Goal: Communication & Community: Ask a question

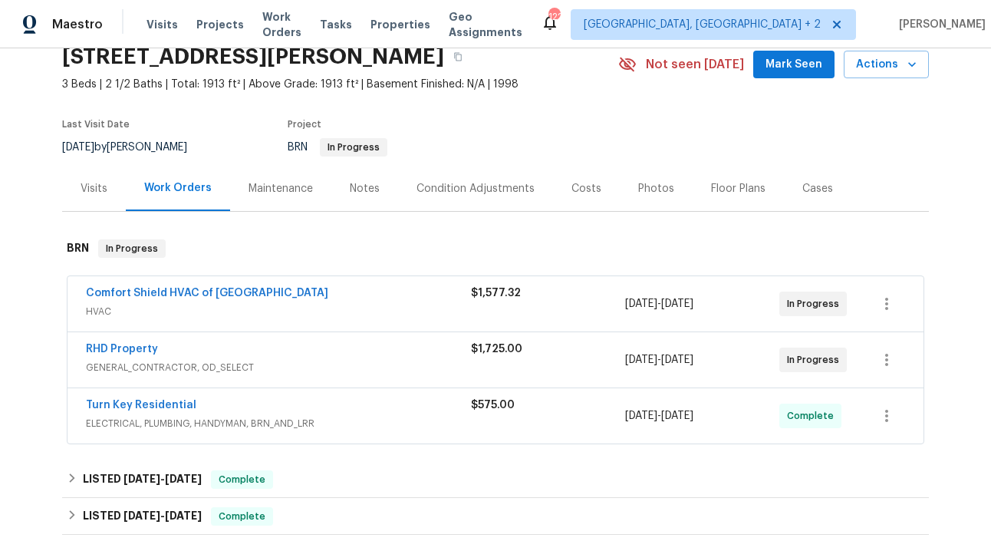
scroll to position [68, 0]
click at [133, 351] on link "RHD Property" at bounding box center [122, 348] width 72 height 11
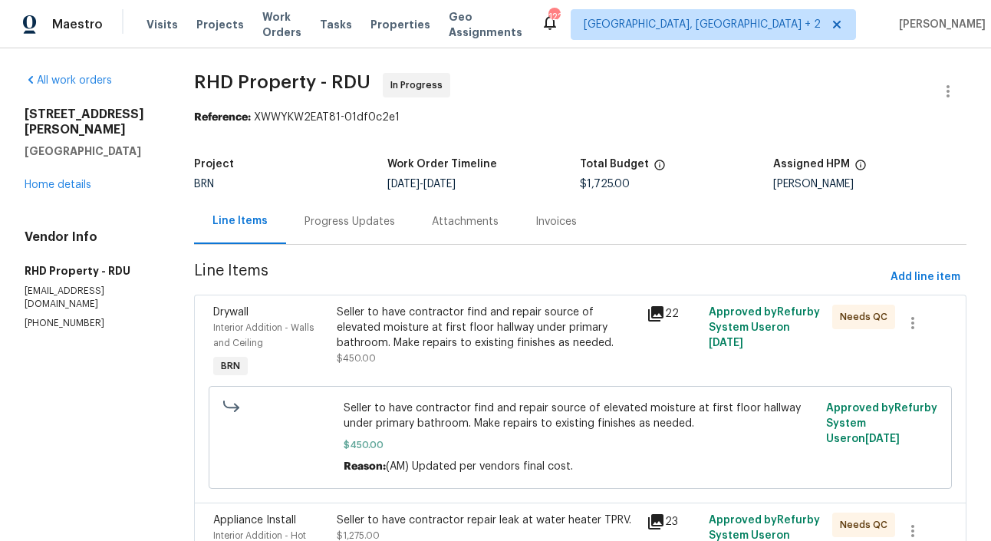
click at [363, 226] on div "Progress Updates" at bounding box center [350, 221] width 91 height 15
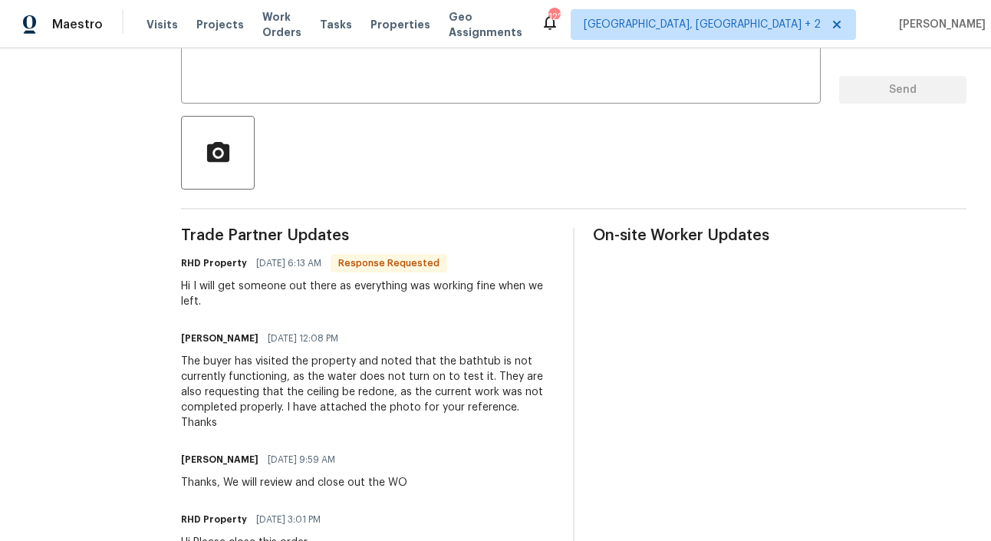
scroll to position [295, 0]
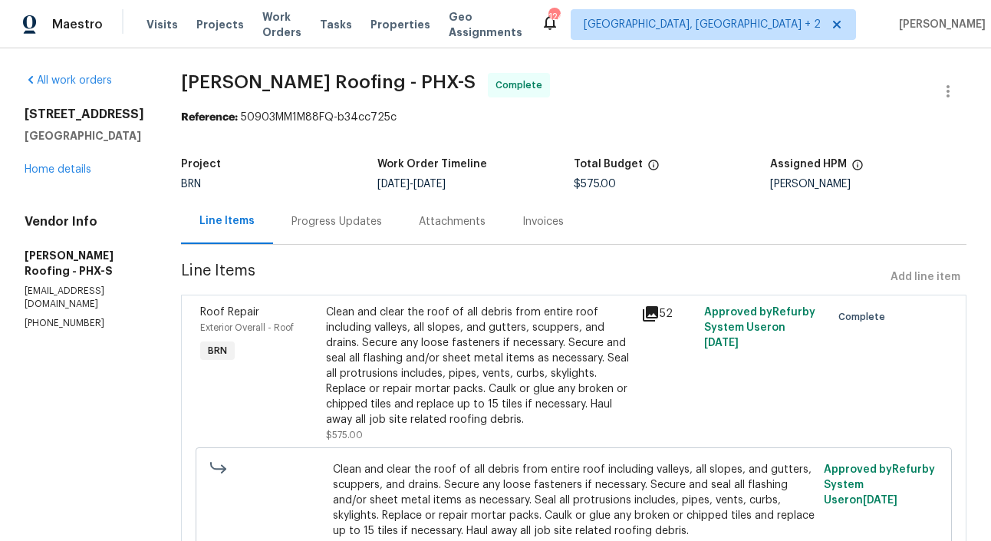
click at [540, 223] on div "Invoices" at bounding box center [542, 221] width 41 height 15
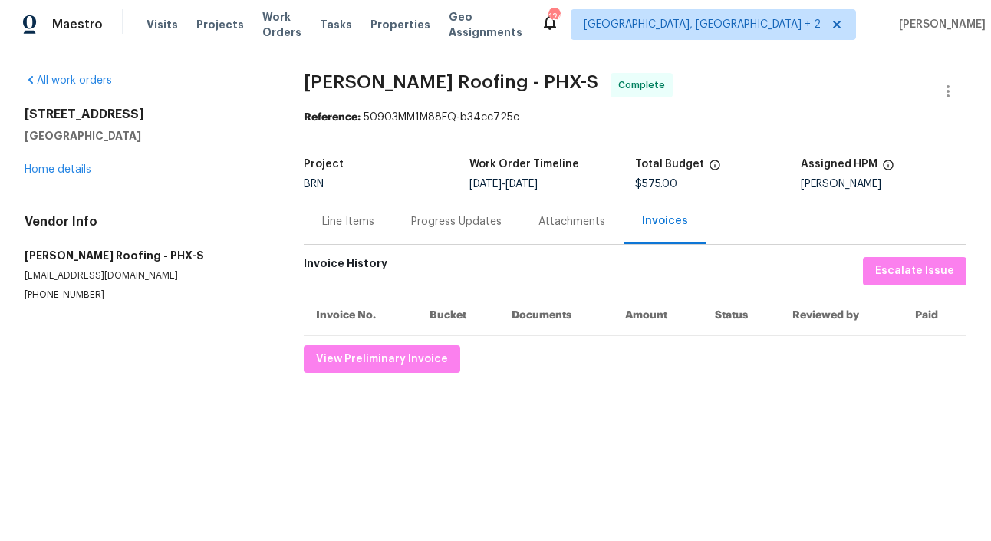
click at [461, 235] on div "Progress Updates" at bounding box center [456, 221] width 127 height 45
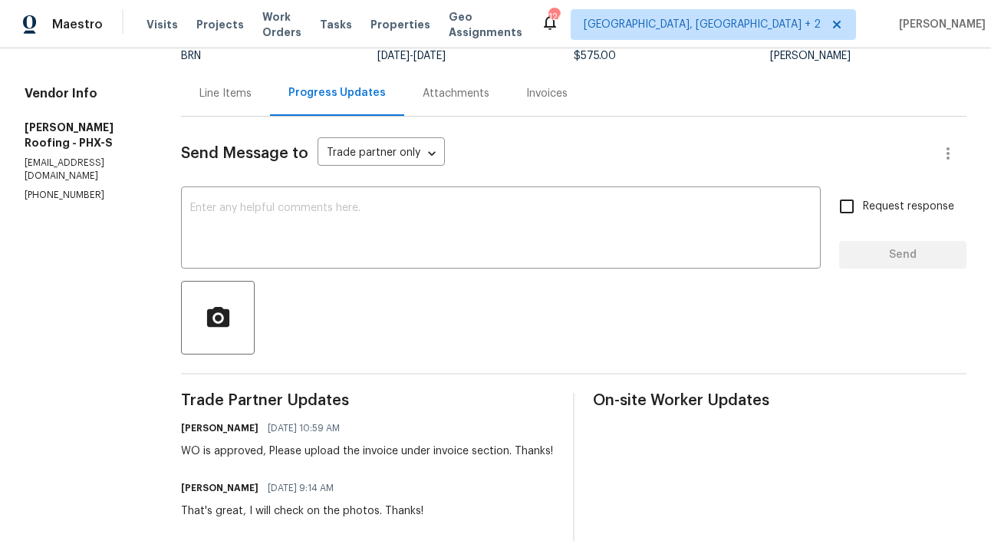
scroll to position [133, 0]
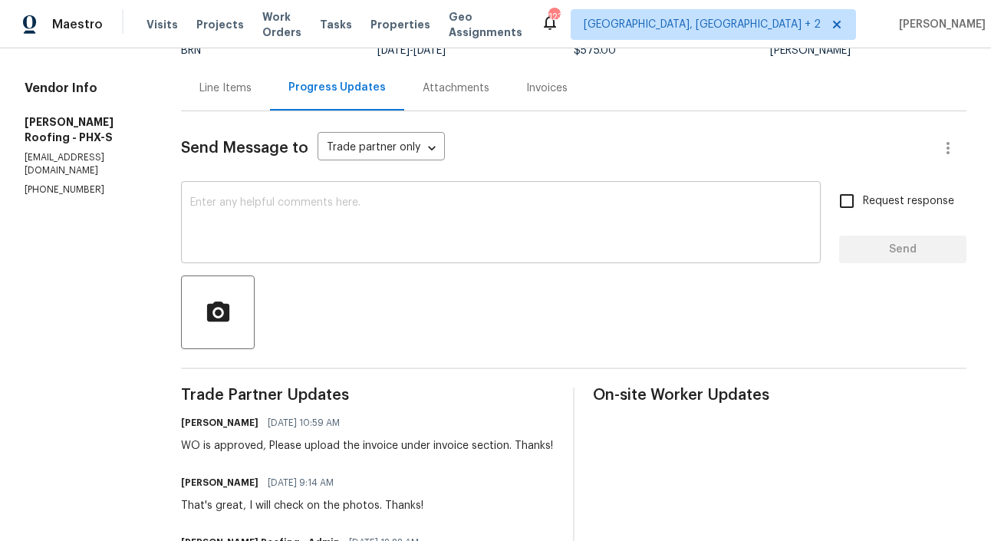
click at [302, 252] on div "x ​" at bounding box center [501, 224] width 640 height 78
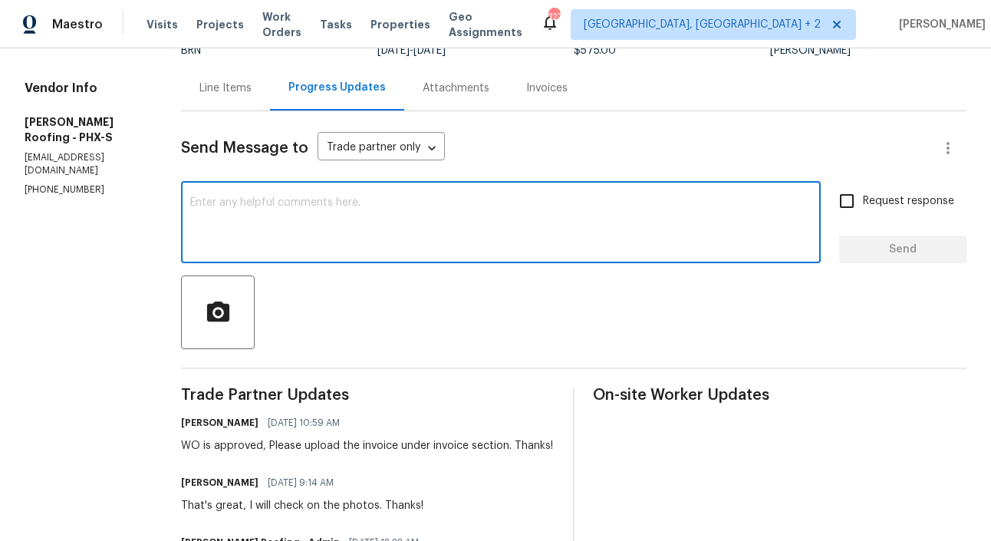
type textarea "T"
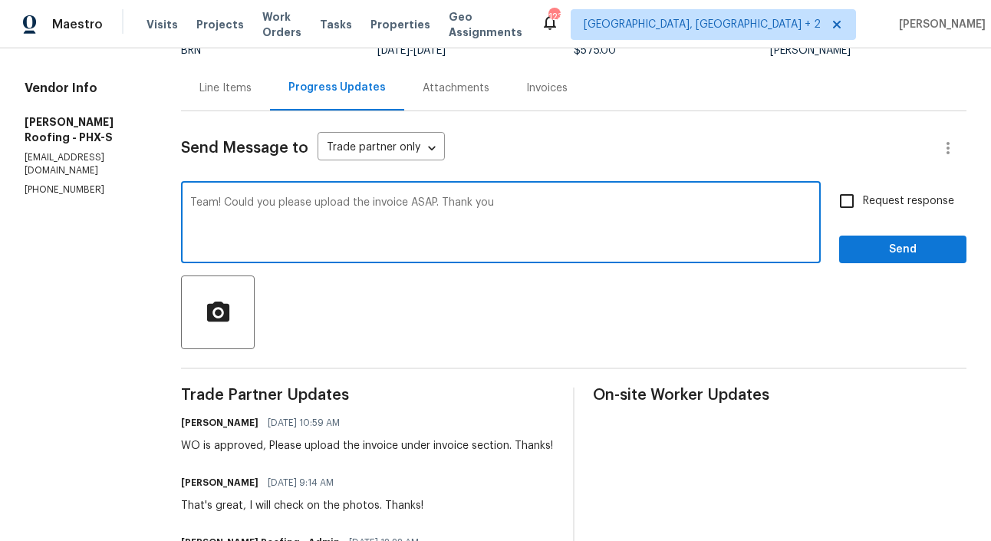
type textarea "Team! Could you please upload the invoice ASAP. Thank you"
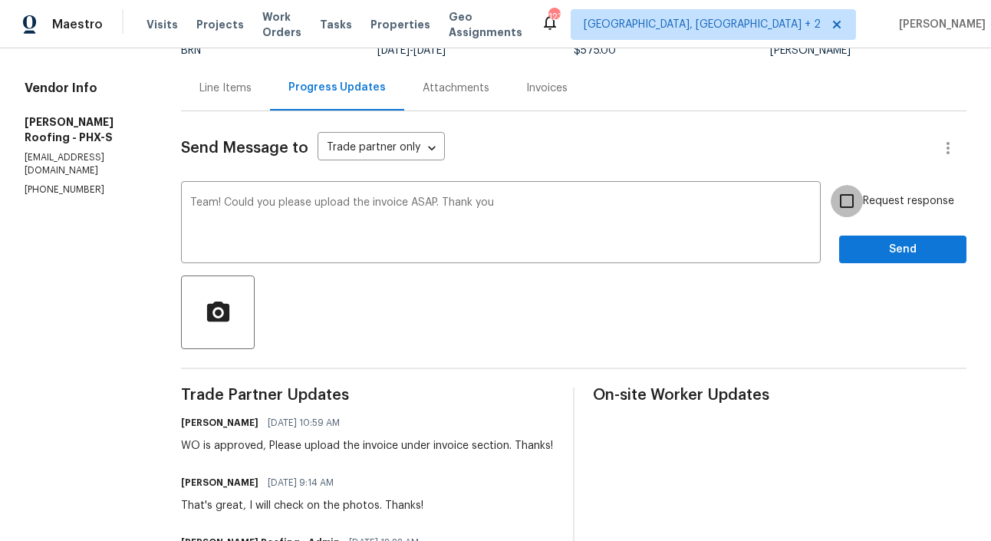
click at [834, 203] on input "Request response" at bounding box center [847, 201] width 32 height 32
checkbox input "true"
click at [898, 246] on span "Send" at bounding box center [903, 249] width 103 height 19
